Goal: Check status: Verify the current state of an ongoing process or item

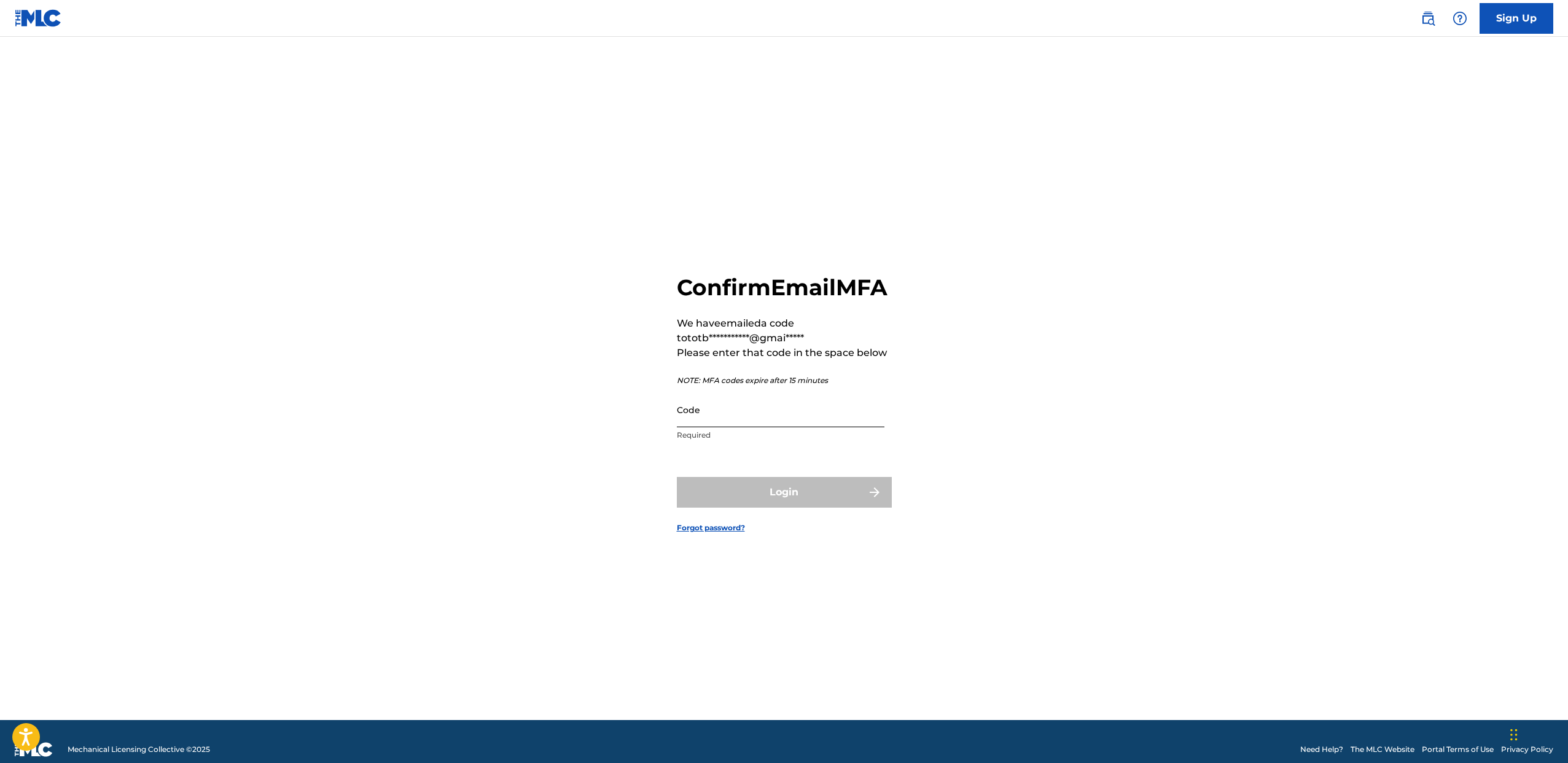
click at [754, 428] on input "Code" at bounding box center [781, 409] width 207 height 35
type input "640404"
click at [677, 477] on button "Login" at bounding box center [784, 492] width 215 height 30
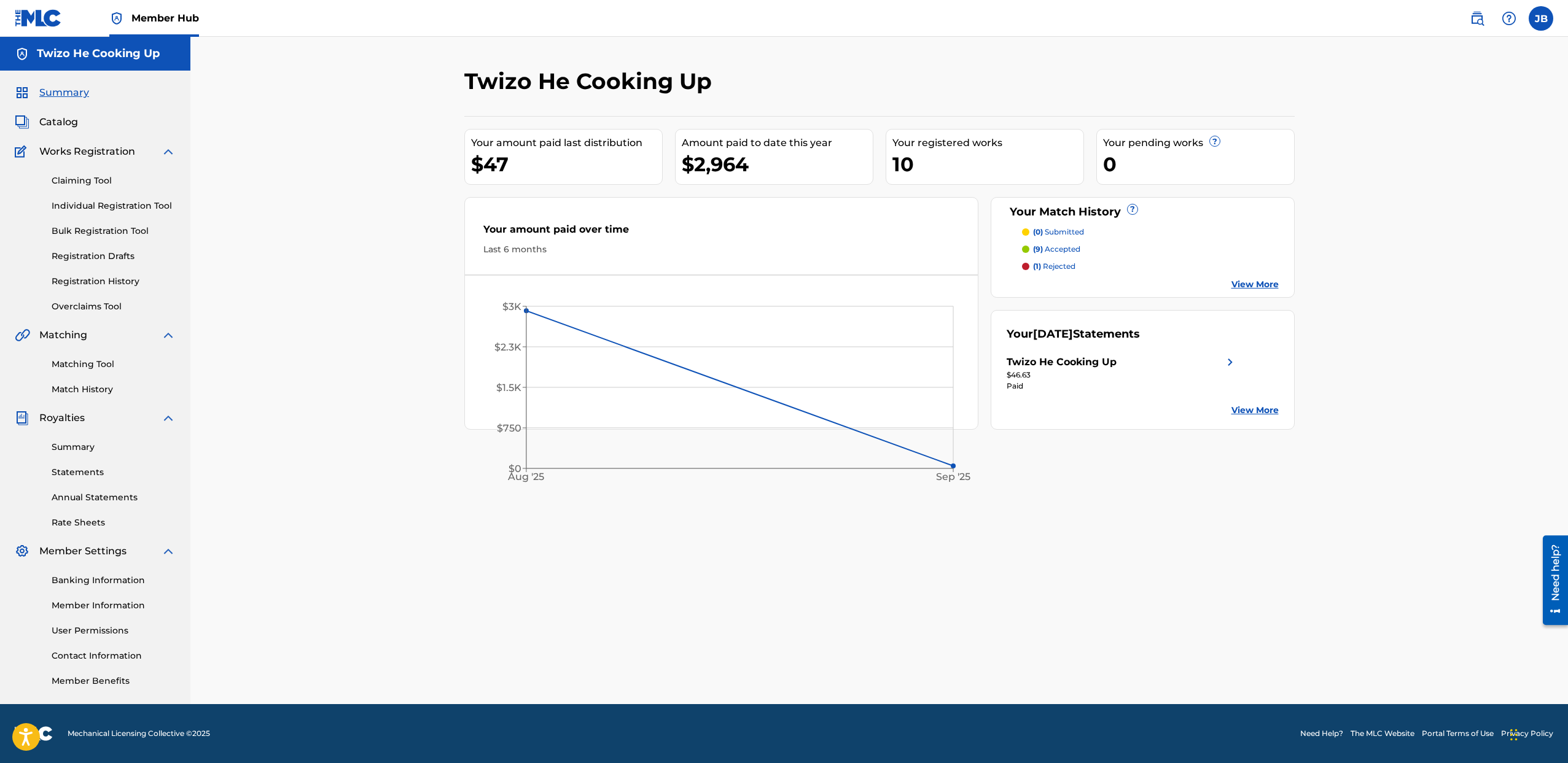
click at [1056, 264] on p "(1) rejected" at bounding box center [1054, 266] width 42 height 11
click at [1050, 247] on p "(9) accepted" at bounding box center [1056, 249] width 47 height 11
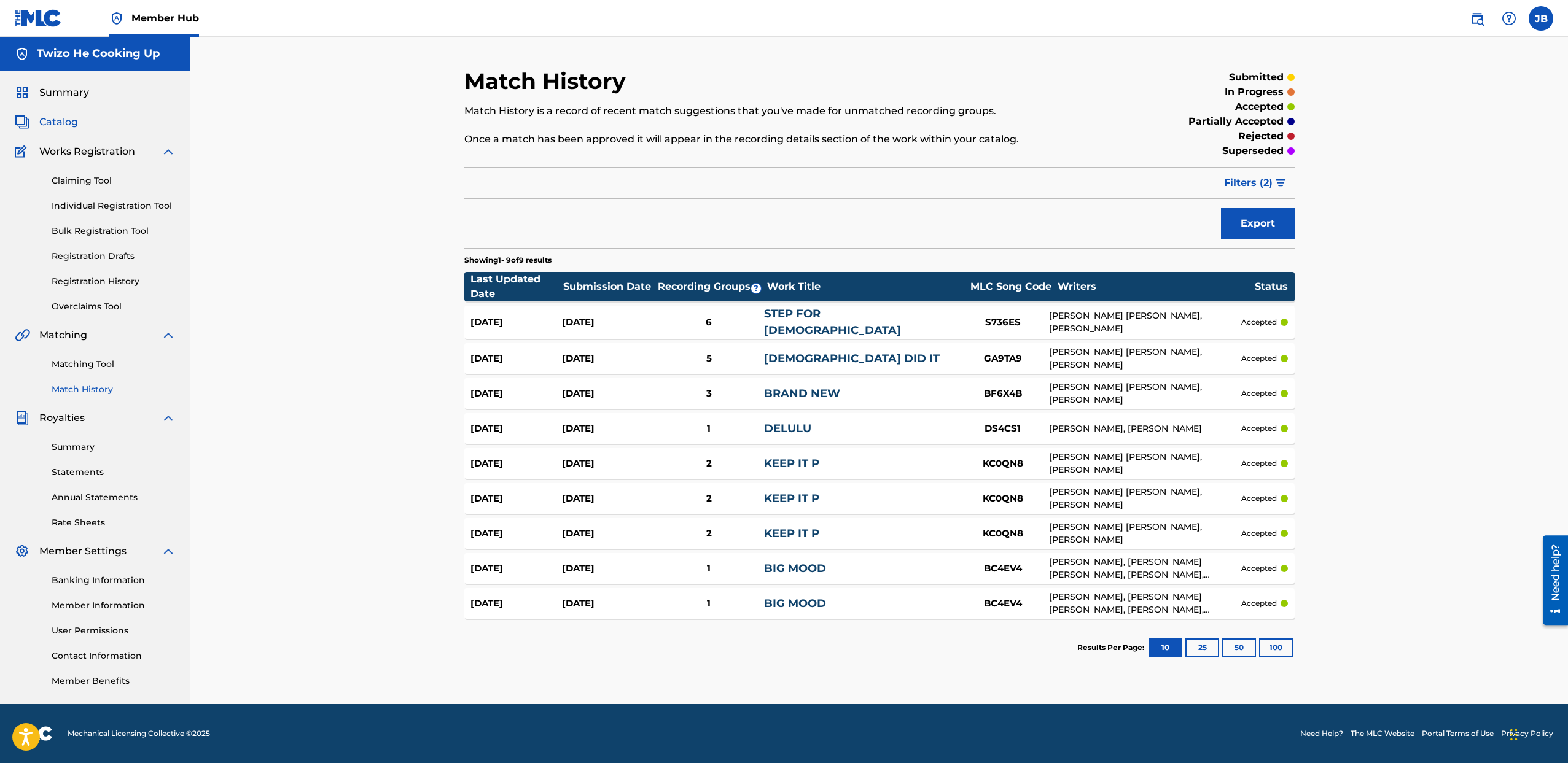
click at [57, 126] on span "Catalog" at bounding box center [58, 122] width 38 height 14
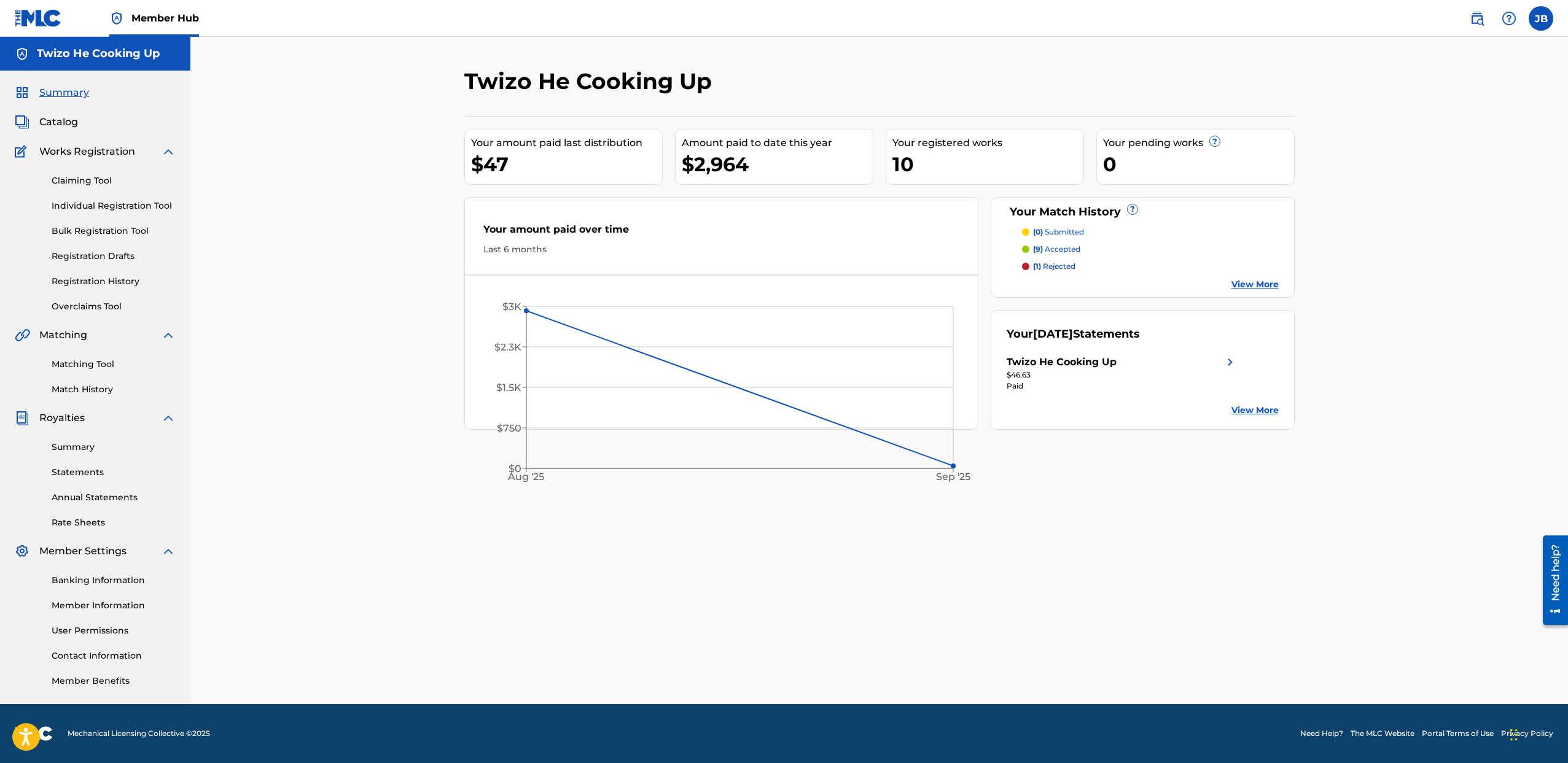
click at [1243, 278] on link "View More" at bounding box center [1255, 285] width 47 height 13
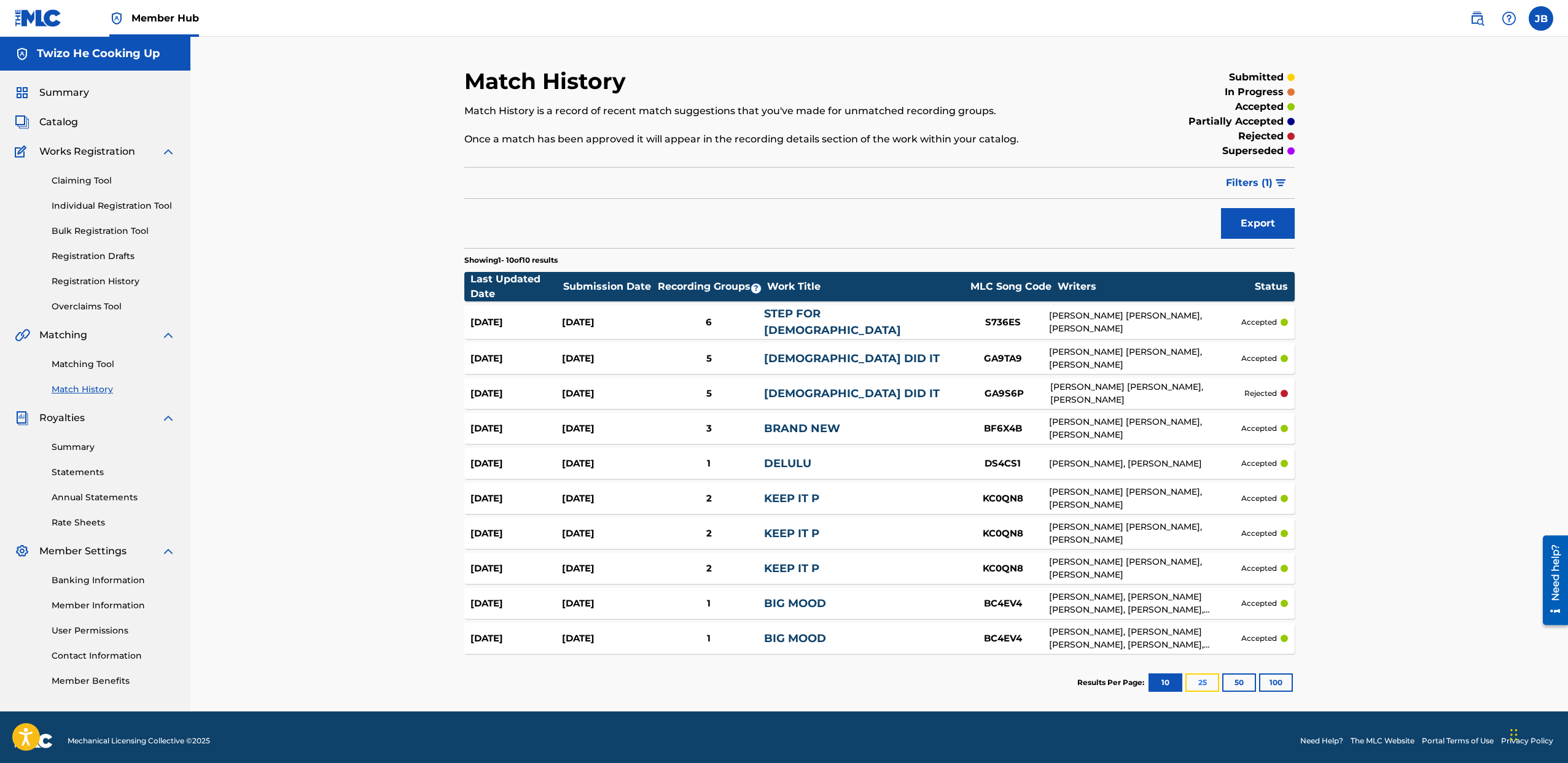
click at [1199, 673] on button "25" at bounding box center [1202, 682] width 34 height 18
